Goal: Information Seeking & Learning: Learn about a topic

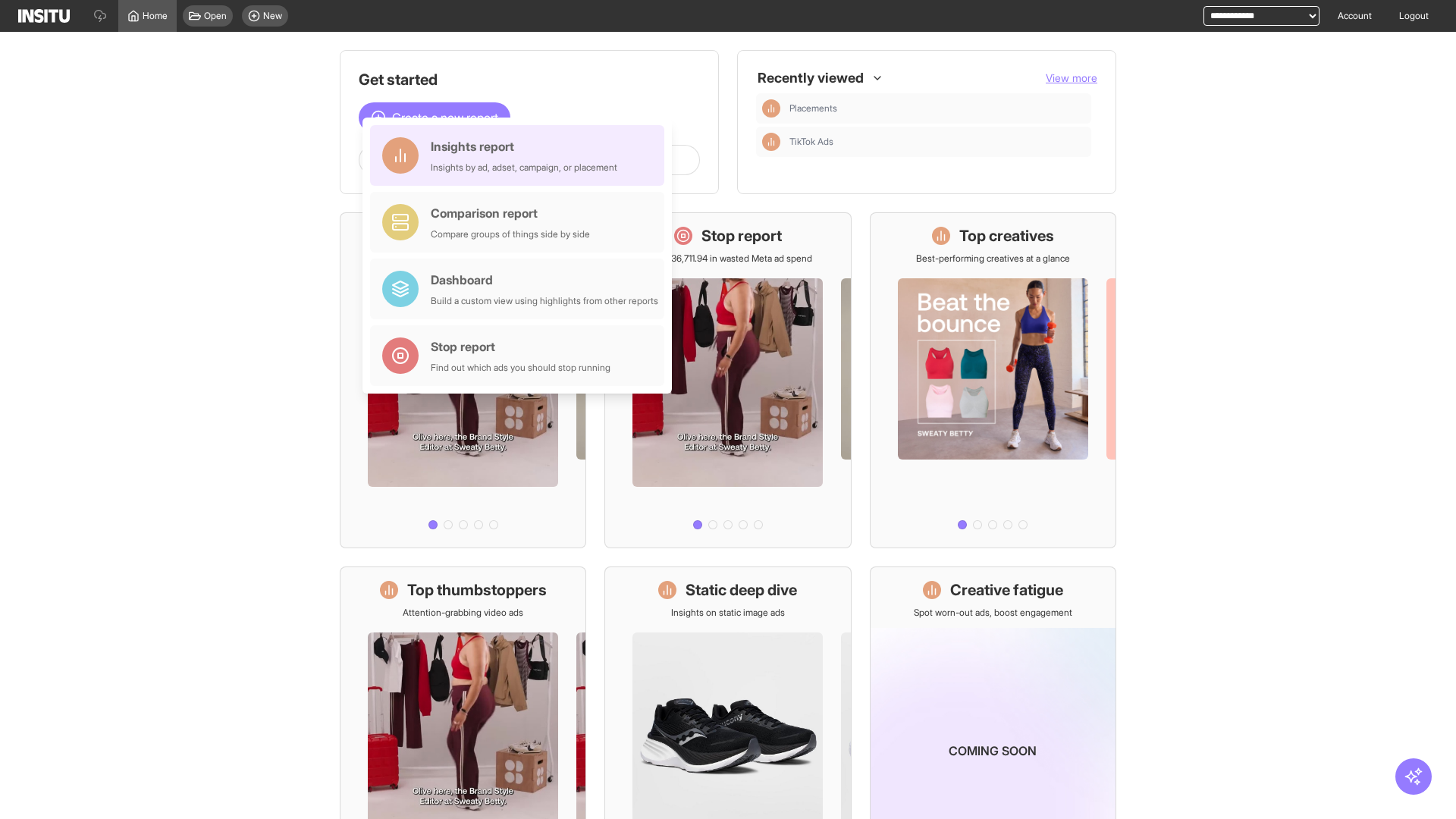
click at [521, 155] on div "Insights report Insights by ad, adset, campaign, or placement" at bounding box center [524, 155] width 186 height 37
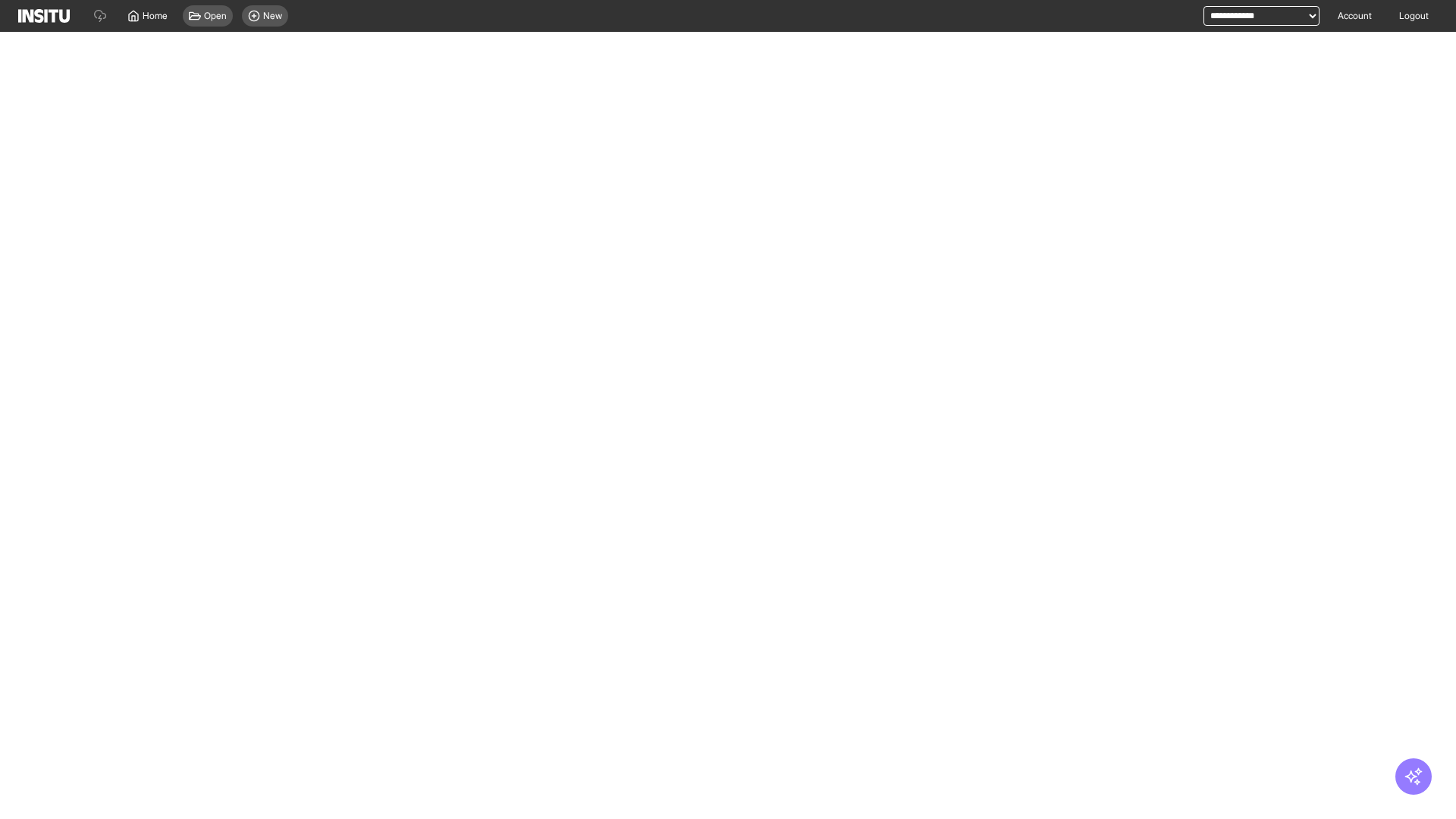
select select "**"
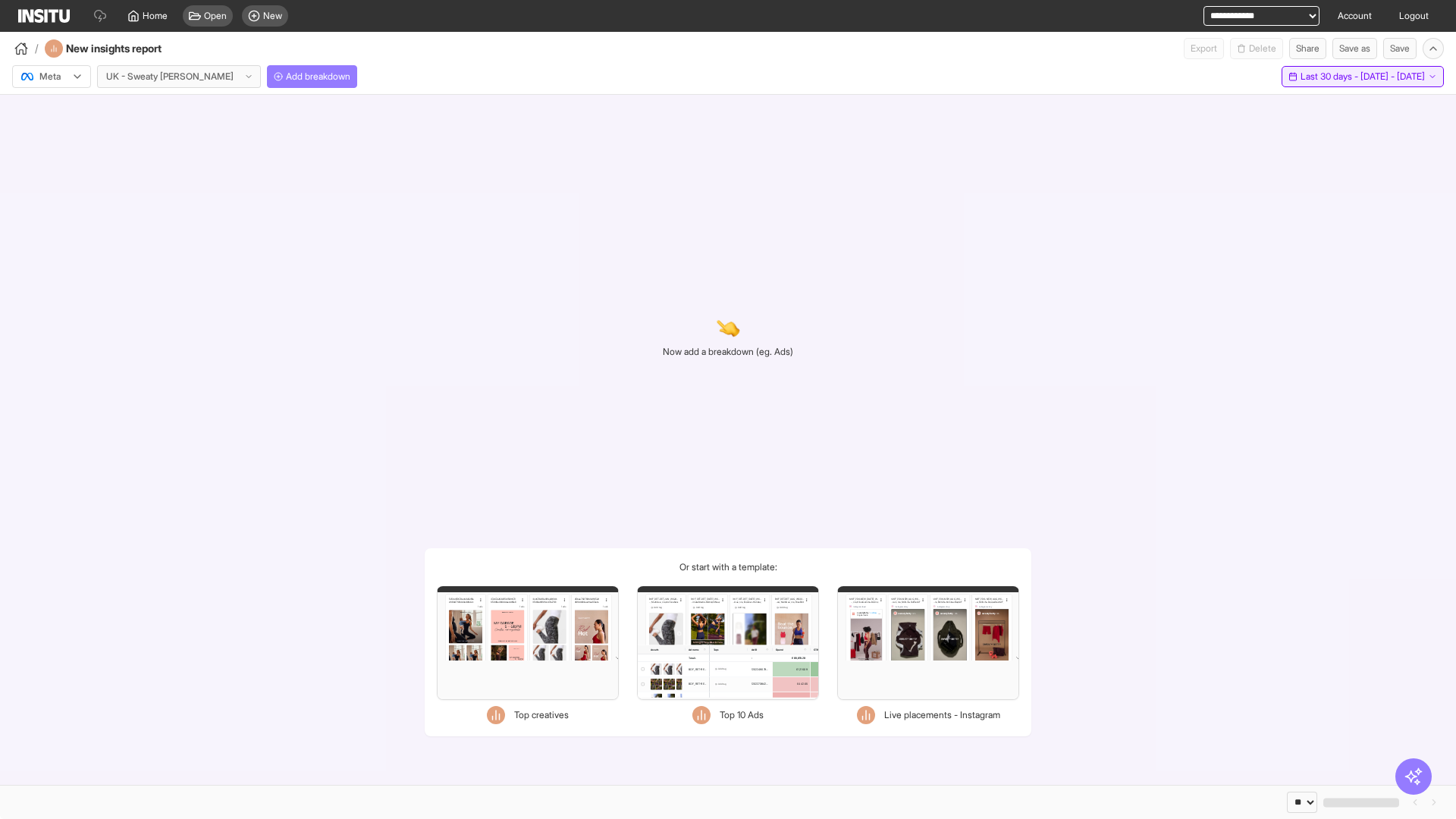
click at [1328, 76] on span "Last 30 days - [DATE] - [DATE]" at bounding box center [1362, 76] width 124 height 12
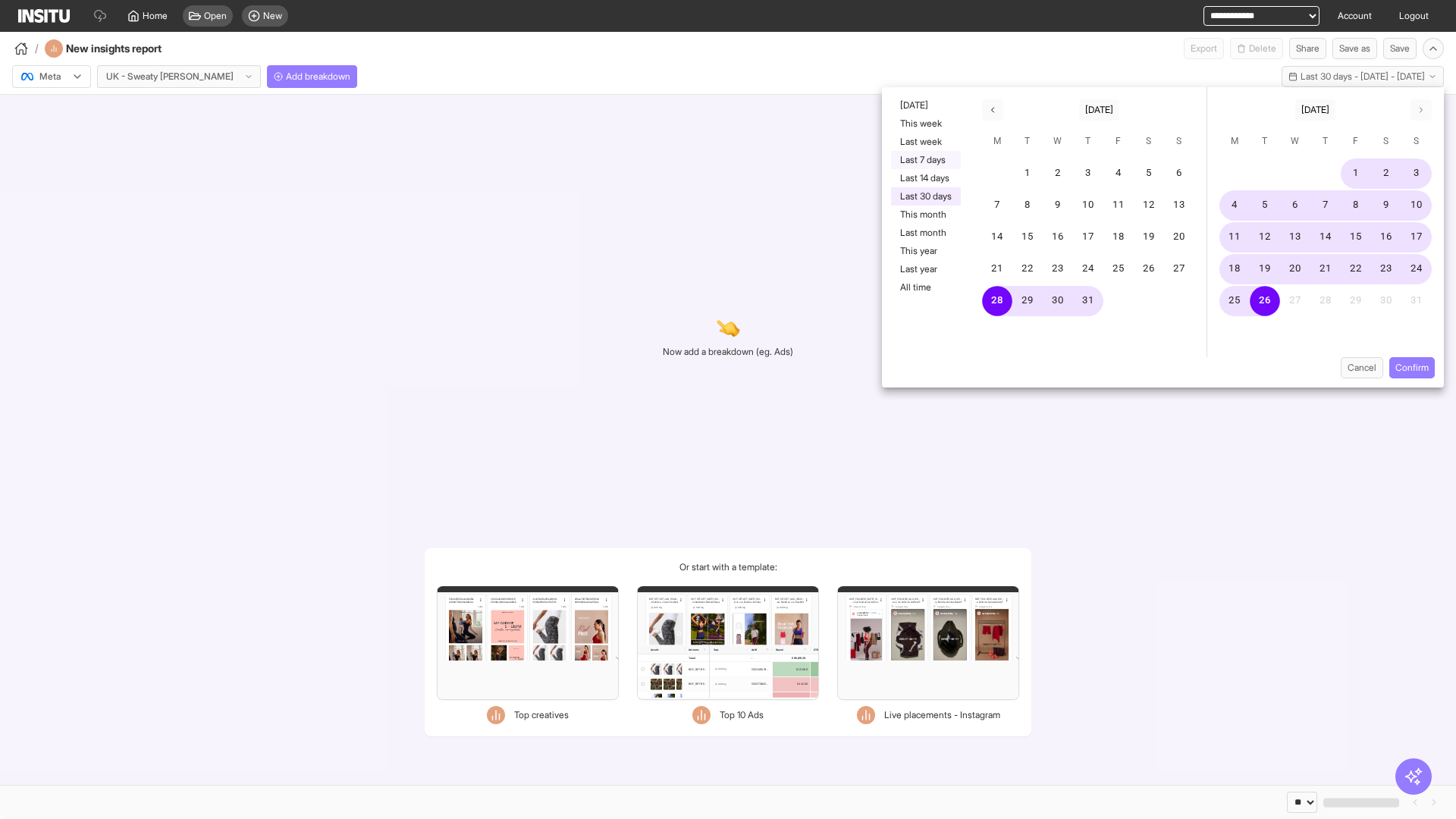
click at [924, 160] on button "Last 7 days" at bounding box center [926, 160] width 70 height 18
